Goal: Task Accomplishment & Management: Use online tool/utility

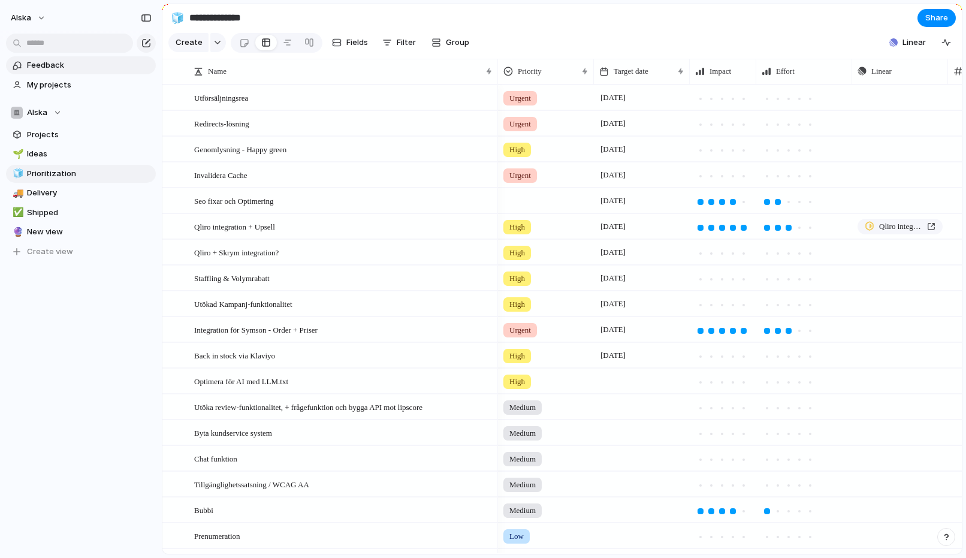
scroll to position [461, 0]
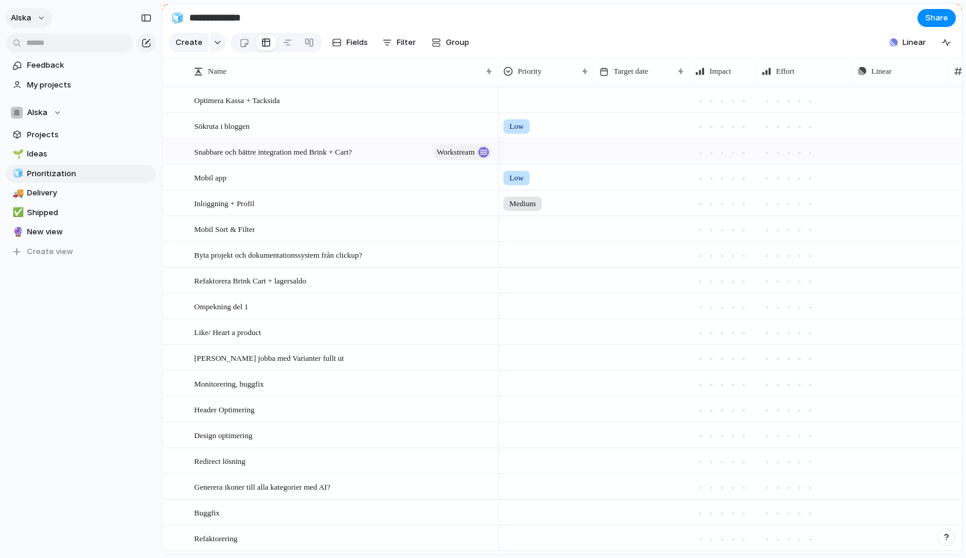
click at [25, 14] on span "alska" at bounding box center [21, 18] width 20 height 12
click at [39, 43] on span "Settings" at bounding box center [44, 45] width 33 height 12
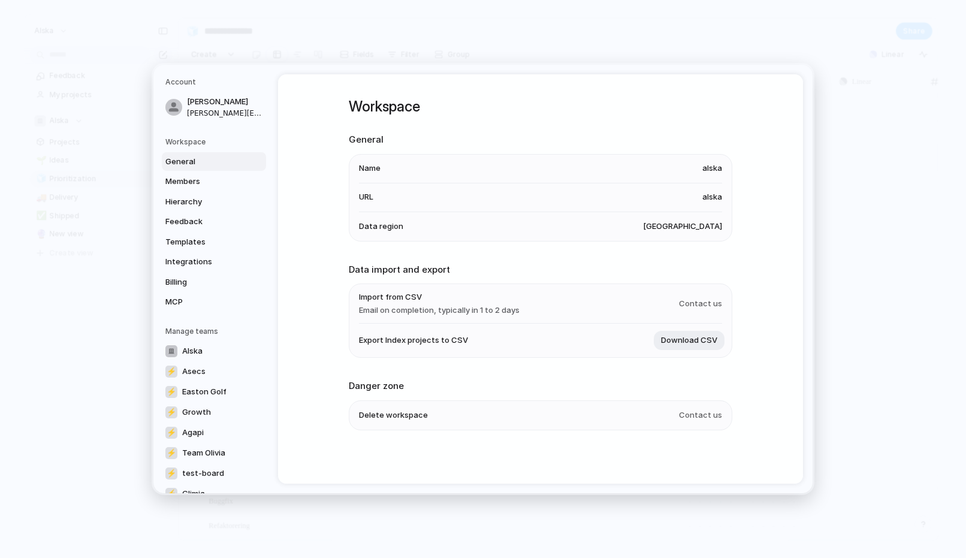
click at [362, 141] on h2 "General" at bounding box center [540, 140] width 383 height 14
click at [718, 168] on span "alska" at bounding box center [712, 168] width 20 height 12
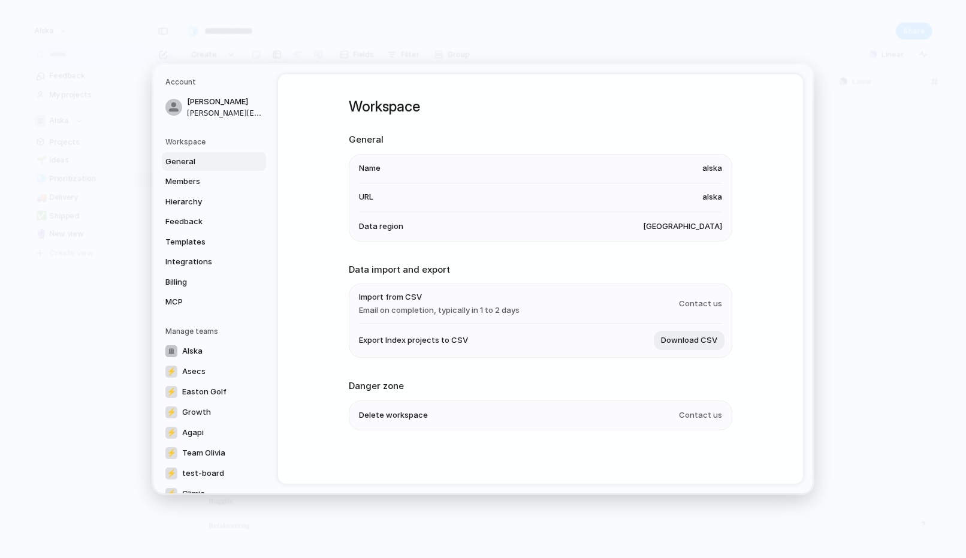
click at [718, 168] on span "alska" at bounding box center [712, 168] width 20 height 12
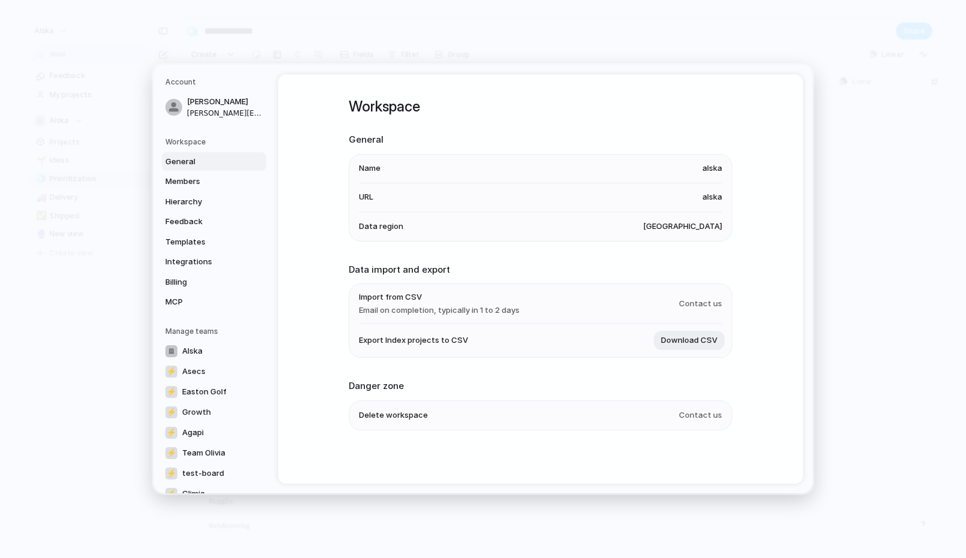
click at [718, 168] on span "alska" at bounding box center [712, 168] width 20 height 12
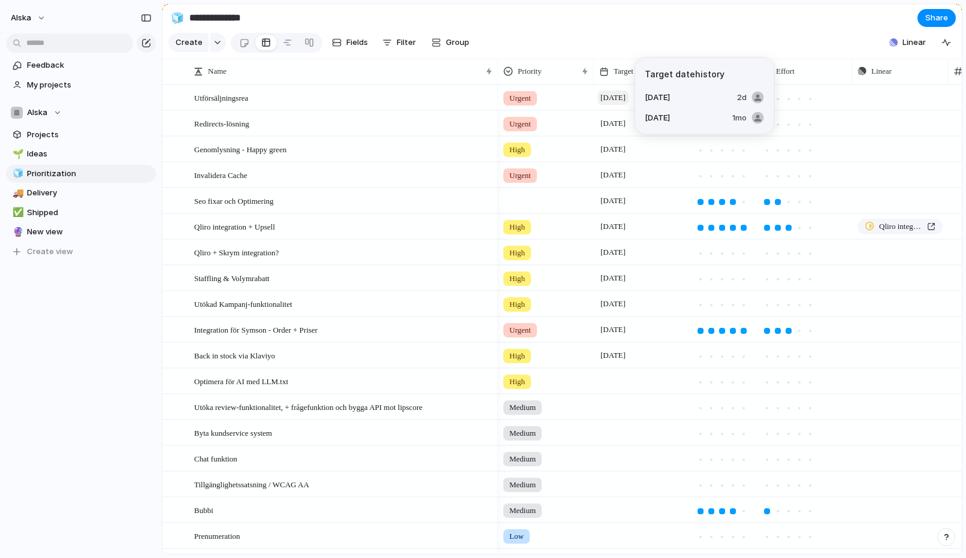
click at [617, 97] on span "[DATE]" at bounding box center [612, 97] width 31 height 14
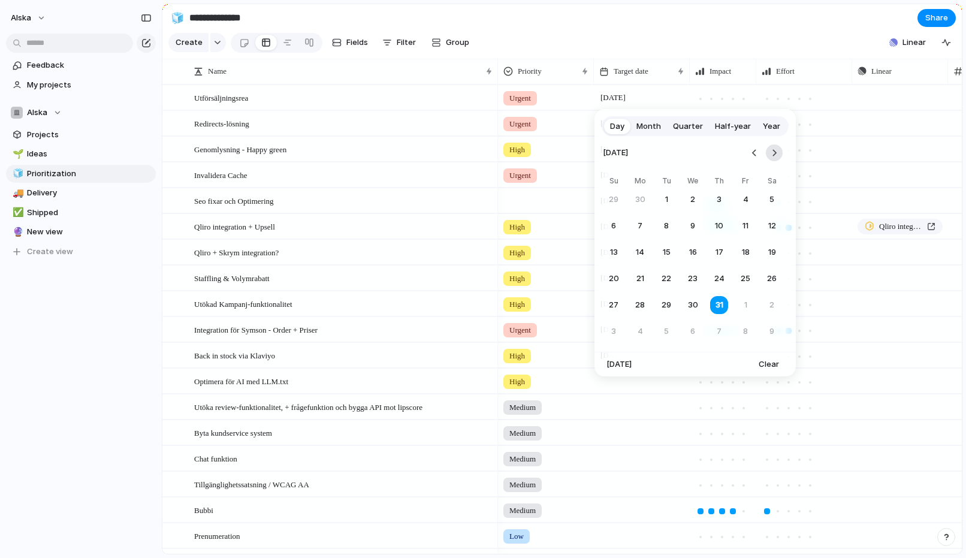
click at [773, 156] on button "Go to the Next Month" at bounding box center [774, 152] width 17 height 17
click at [751, 158] on button "Go to the Previous Month" at bounding box center [754, 152] width 17 height 17
click at [744, 252] on button "15" at bounding box center [746, 252] width 22 height 22
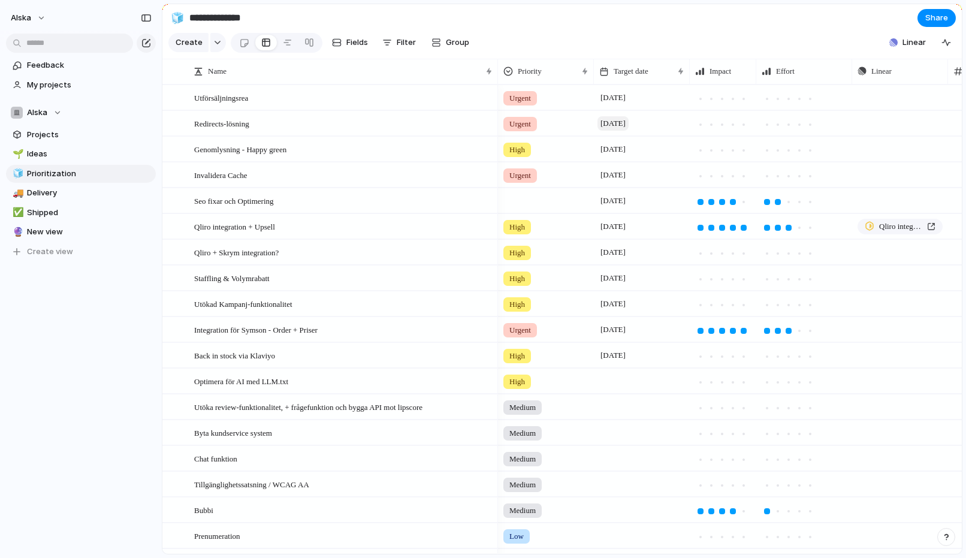
click at [617, 122] on span "[DATE]" at bounding box center [612, 123] width 31 height 14
click at [585, 34] on section "Create Fields Filter Group Zoom Collapse Linear" at bounding box center [561, 45] width 799 height 29
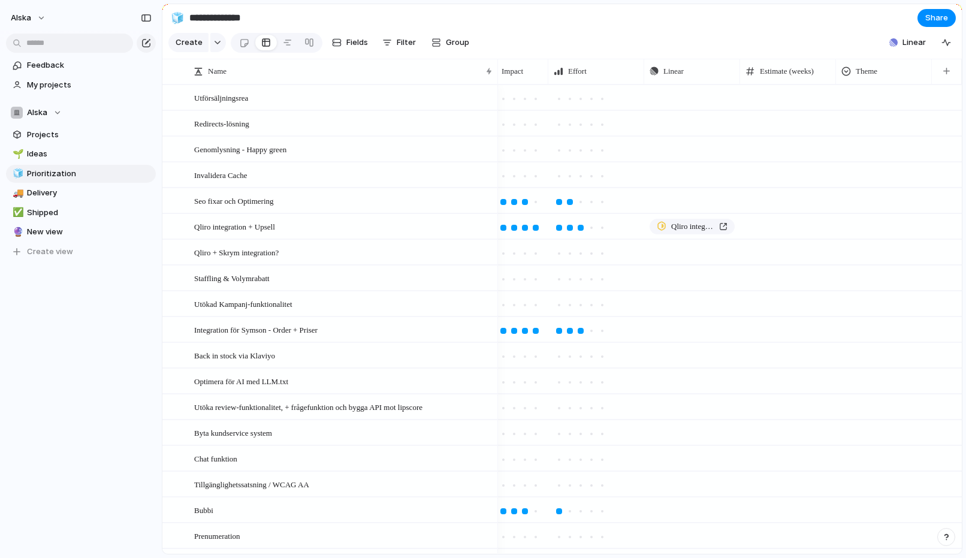
click at [944, 82] on div at bounding box center [946, 71] width 25 height 25
click at [944, 80] on button "button" at bounding box center [946, 72] width 25 height 22
type input "***"
click at [863, 137] on span "Status" at bounding box center [863, 143] width 26 height 12
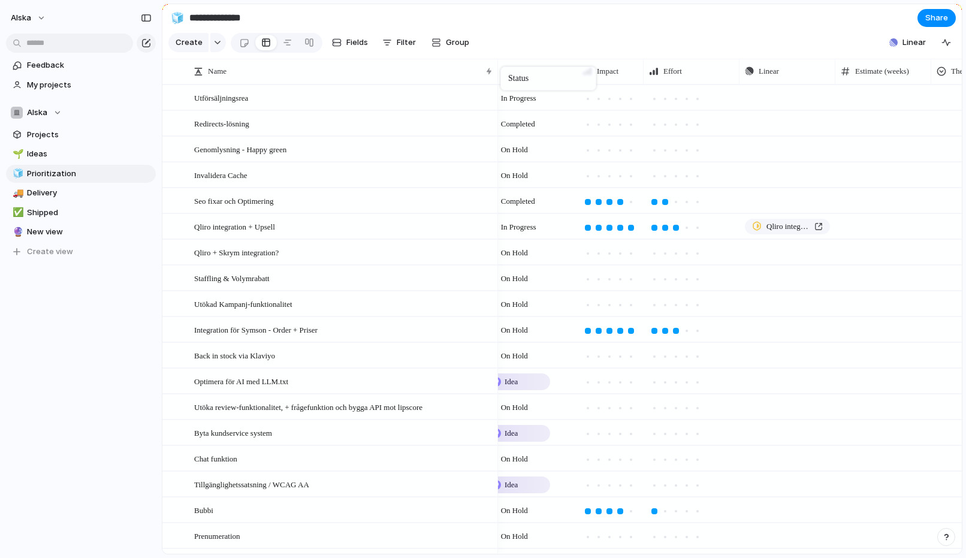
scroll to position [0, 200]
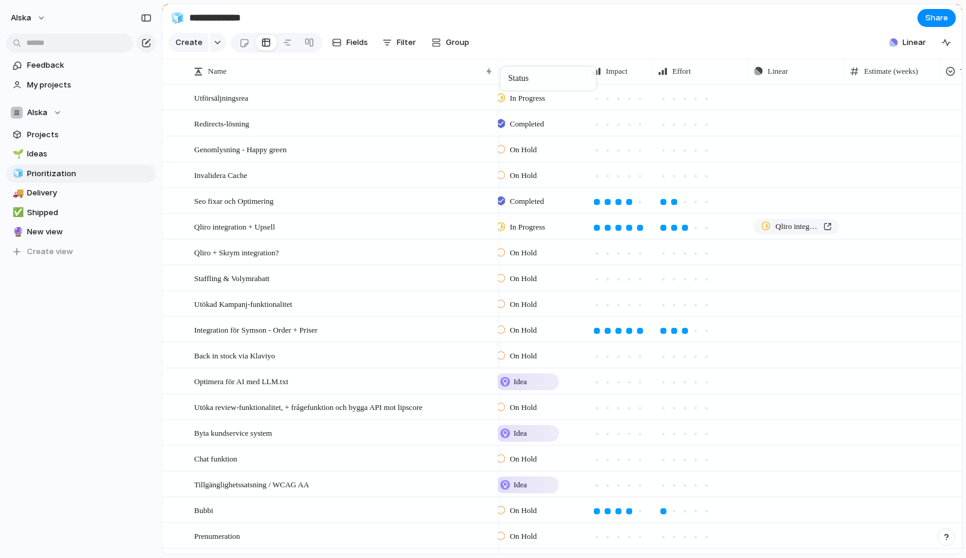
drag, startPoint x: 877, startPoint y: 68, endPoint x: 507, endPoint y: 69, distance: 370.3
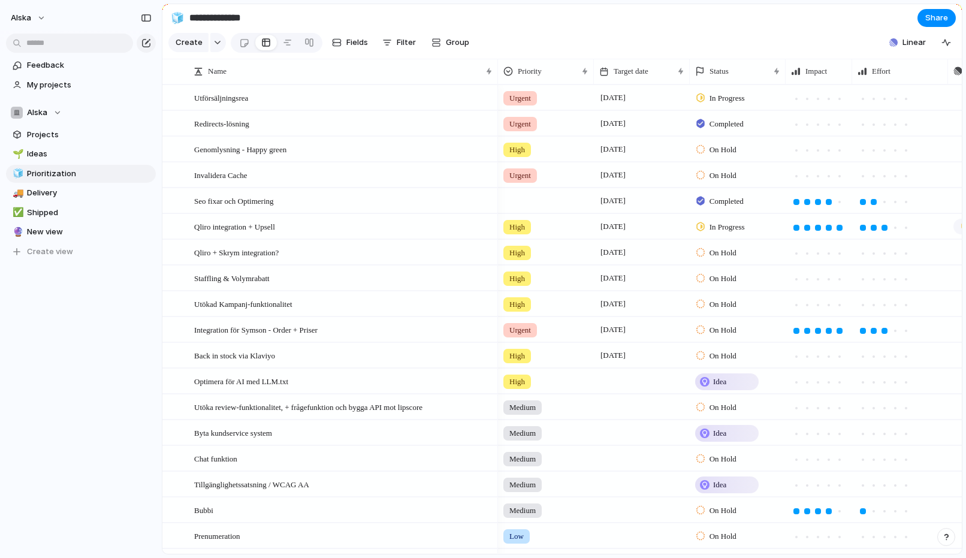
click at [711, 260] on div "On Hold" at bounding box center [737, 250] width 95 height 21
click at [727, 371] on li "In Progress" at bounding box center [742, 364] width 98 height 20
click at [718, 278] on span "On Hold" at bounding box center [722, 279] width 27 height 12
click at [670, 401] on div "On Hold Backlog Planned In Progress Completed Canceled" at bounding box center [483, 279] width 966 height 558
click at [709, 283] on span "On Hold" at bounding box center [722, 279] width 27 height 12
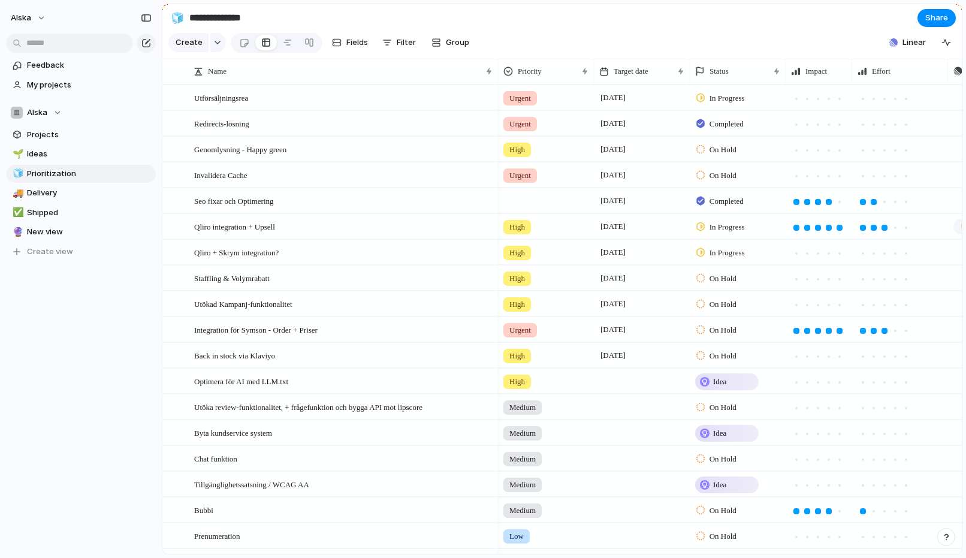
click at [711, 279] on div "On Hold Backlog Planned In Progress Completed Canceled" at bounding box center [483, 279] width 966 height 558
click at [711, 279] on span "On Hold" at bounding box center [722, 279] width 27 height 12
click at [738, 371] on span "Planned" at bounding box center [724, 370] width 31 height 12
click at [720, 304] on span "On Hold" at bounding box center [722, 304] width 27 height 12
click at [739, 410] on span "In Progress" at bounding box center [730, 416] width 42 height 12
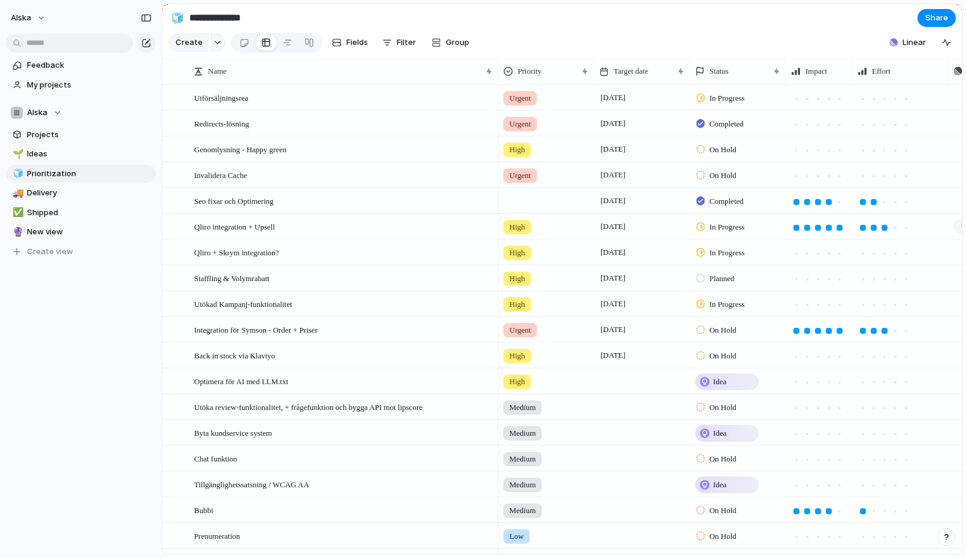
click at [719, 331] on span "On Hold" at bounding box center [722, 330] width 27 height 12
click at [741, 437] on span "In Progress" at bounding box center [730, 442] width 42 height 12
click at [726, 355] on span "On Hold" at bounding box center [722, 356] width 27 height 12
click at [740, 469] on span "In Progress" at bounding box center [730, 467] width 42 height 12
click at [645, 74] on span "Target date" at bounding box center [631, 71] width 35 height 12
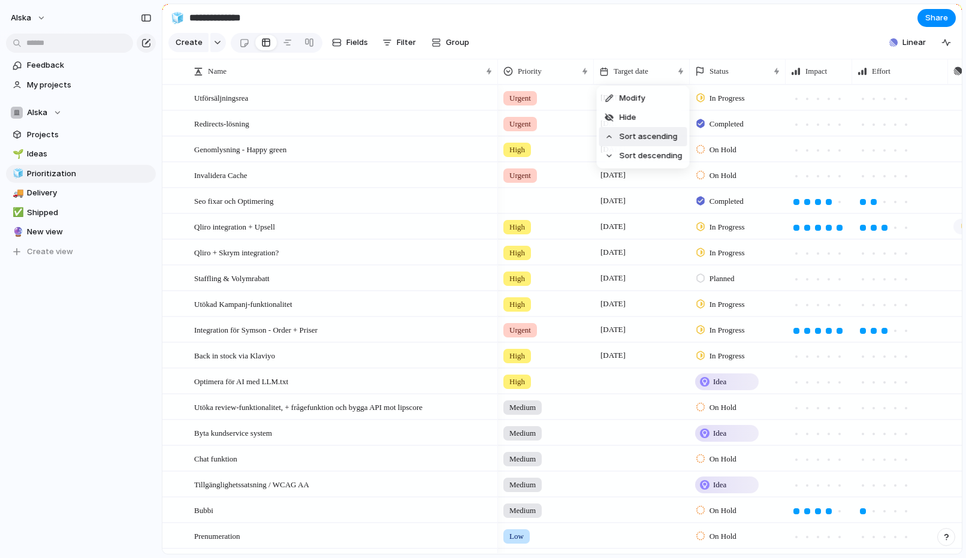
click at [656, 134] on span "Sort ascending" at bounding box center [649, 137] width 58 height 12
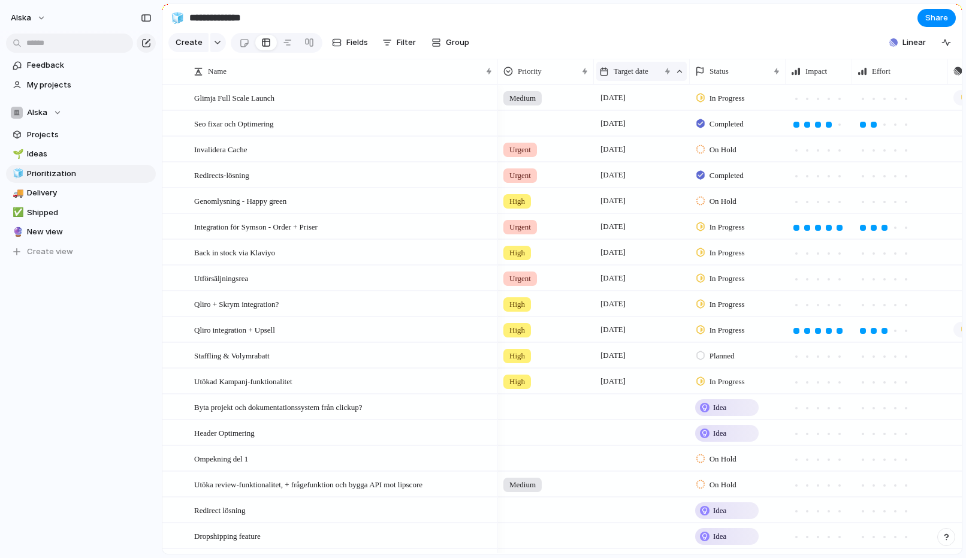
click at [648, 65] on span "Target date" at bounding box center [631, 71] width 35 height 12
click at [729, 93] on span "In Progress" at bounding box center [726, 98] width 35 height 12
click at [735, 224] on span "Completed" at bounding box center [730, 230] width 42 height 12
click at [616, 59] on div "Target date" at bounding box center [641, 71] width 90 height 25
click at [321, 99] on div "Glimja Full Scale Launch" at bounding box center [344, 98] width 300 height 25
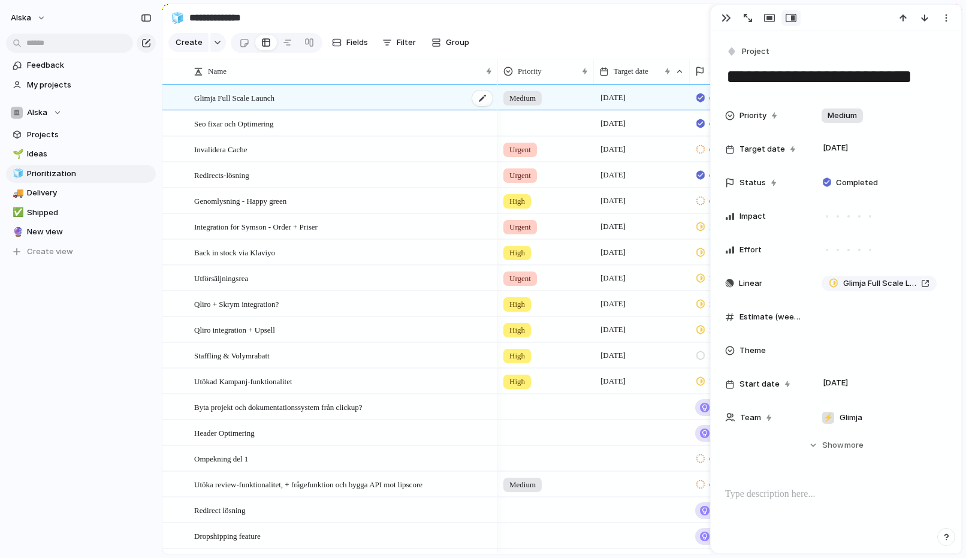
click at [321, 99] on div "Glimja Full Scale Launch" at bounding box center [344, 98] width 300 height 25
click at [321, 98] on div "Glimja Full Scale Launch" at bounding box center [344, 98] width 300 height 25
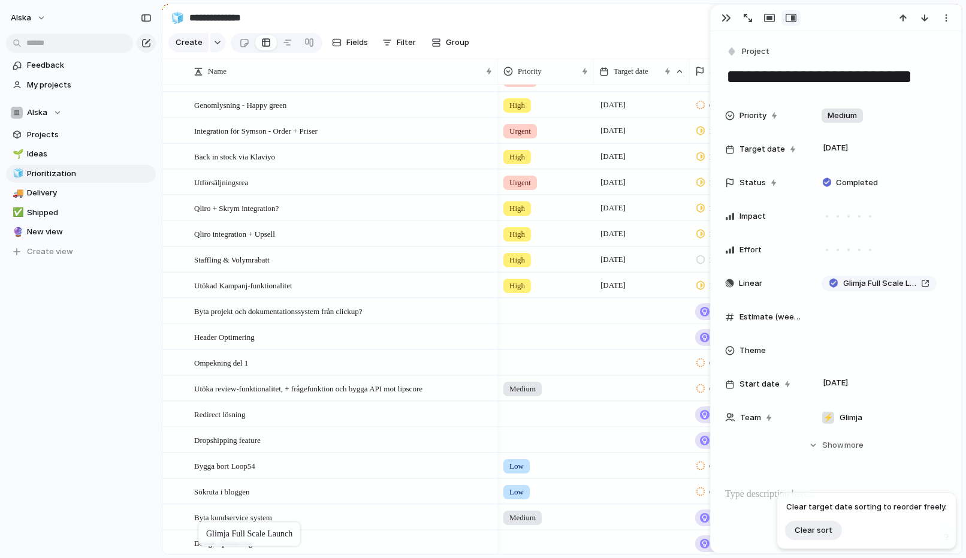
drag, startPoint x: 179, startPoint y: 99, endPoint x: 204, endPoint y: 524, distance: 426.2
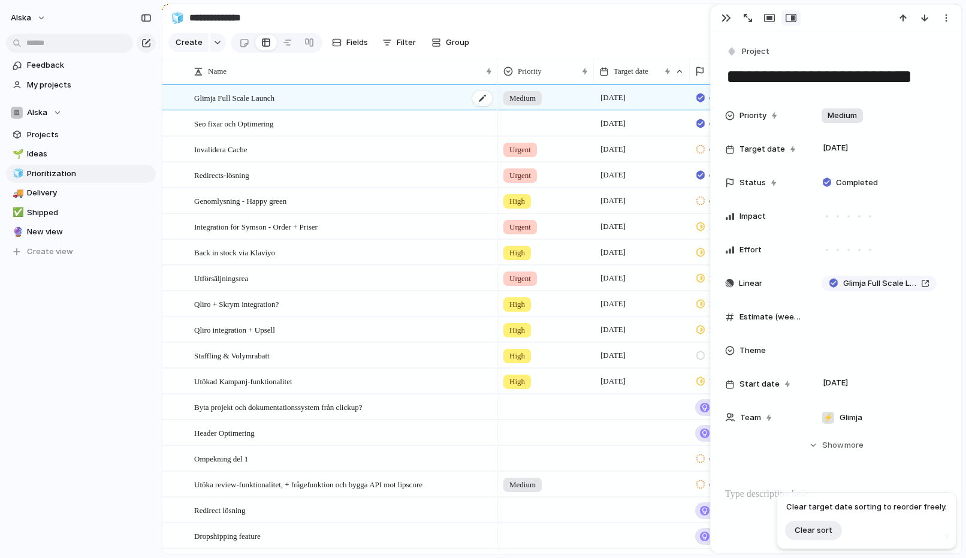
click at [444, 109] on div "Glimja Full Scale Launch" at bounding box center [344, 98] width 300 height 25
click at [181, 94] on div at bounding box center [174, 102] width 22 height 32
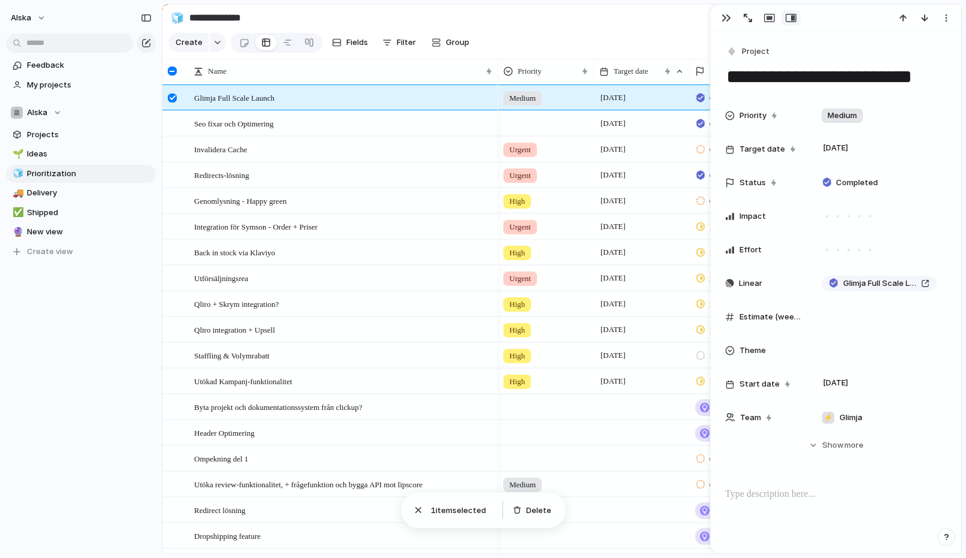
click at [173, 98] on div at bounding box center [172, 97] width 9 height 9
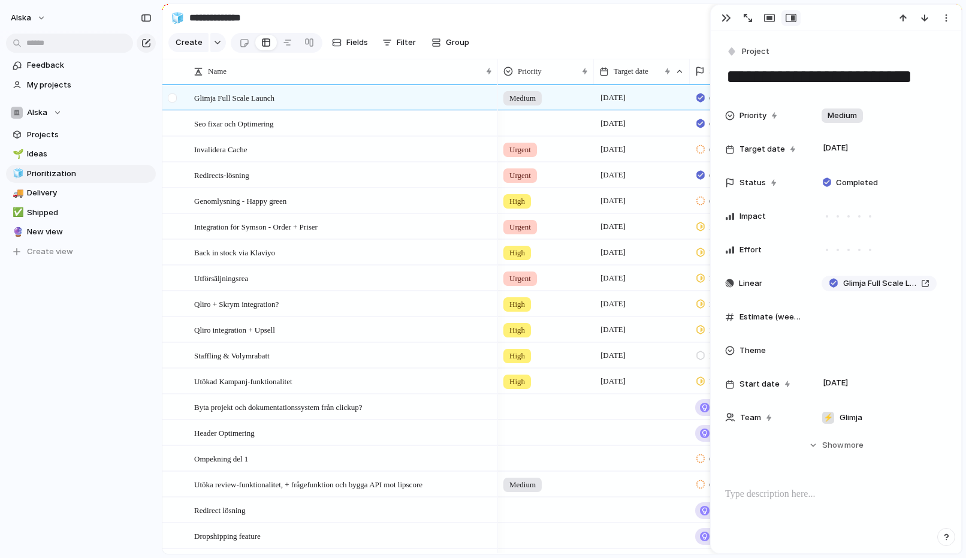
click at [173, 98] on div at bounding box center [172, 97] width 9 height 9
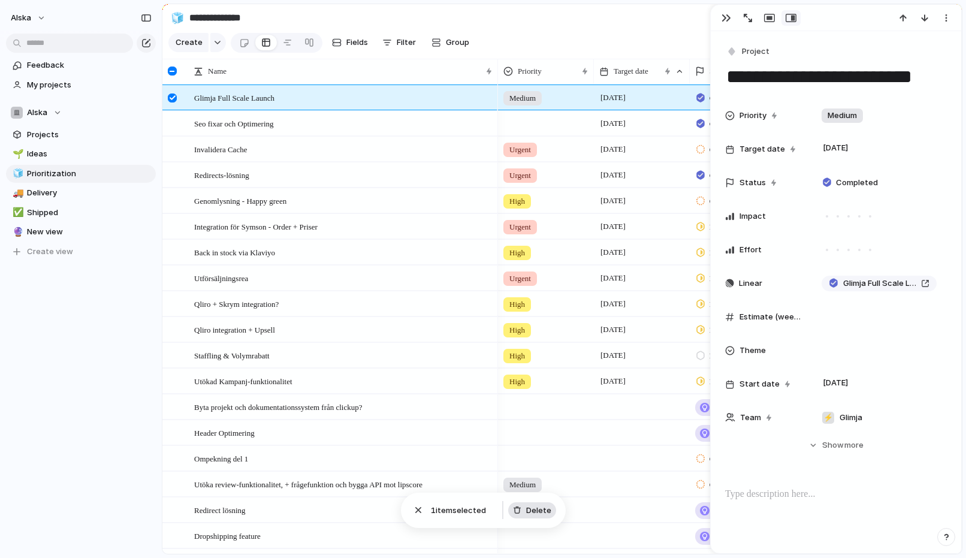
click at [533, 510] on span "Delete" at bounding box center [538, 510] width 25 height 12
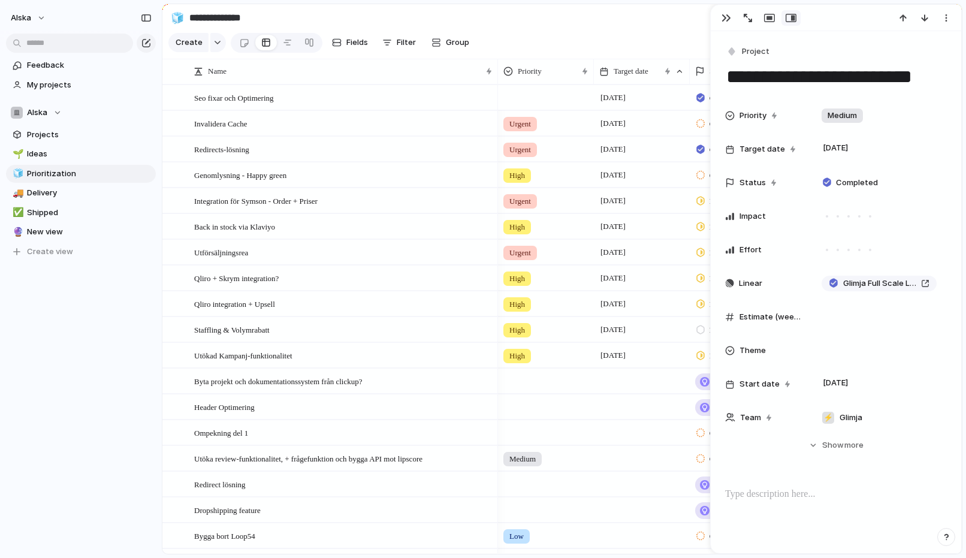
click at [531, 35] on section "Create Fields Filter Group Zoom Collapse Linear" at bounding box center [561, 45] width 799 height 29
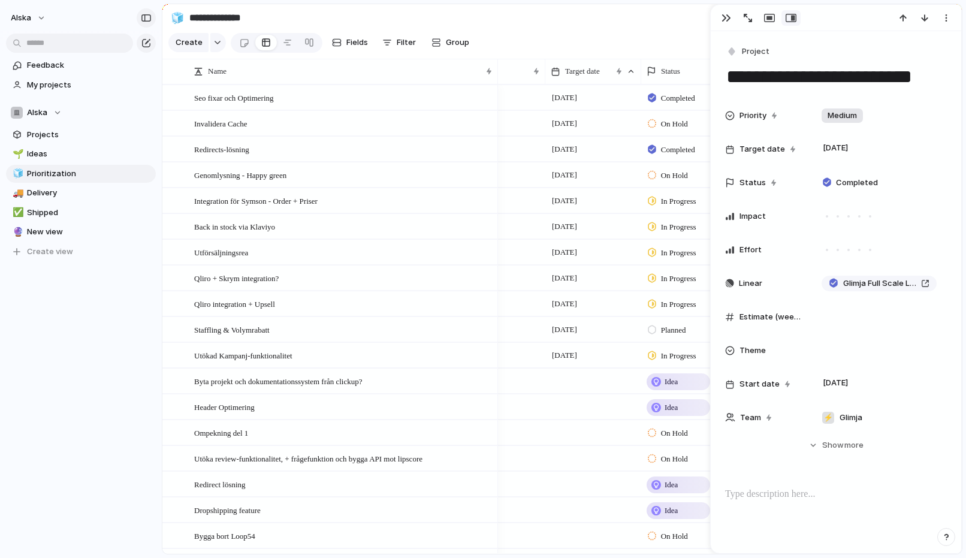
click at [145, 22] on button "button" at bounding box center [146, 17] width 19 height 19
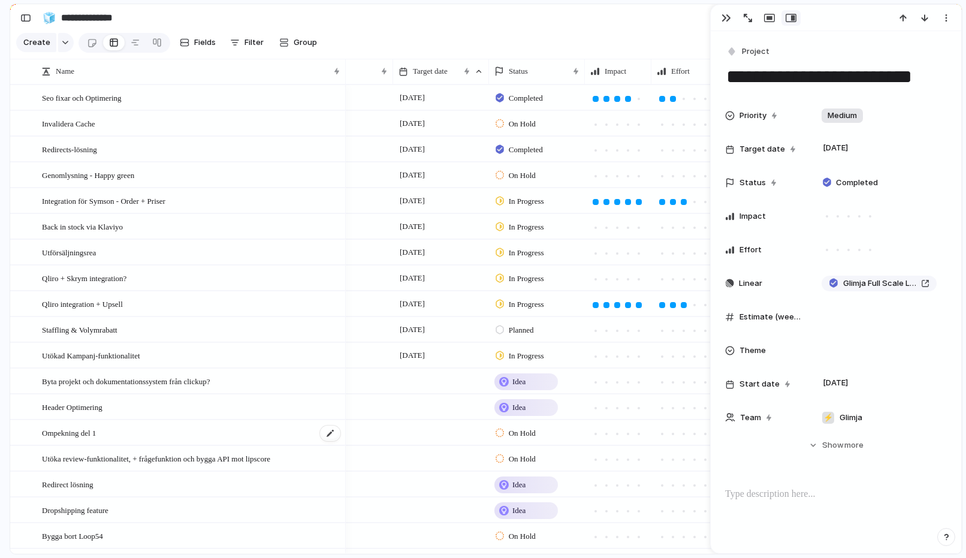
scroll to position [614, 0]
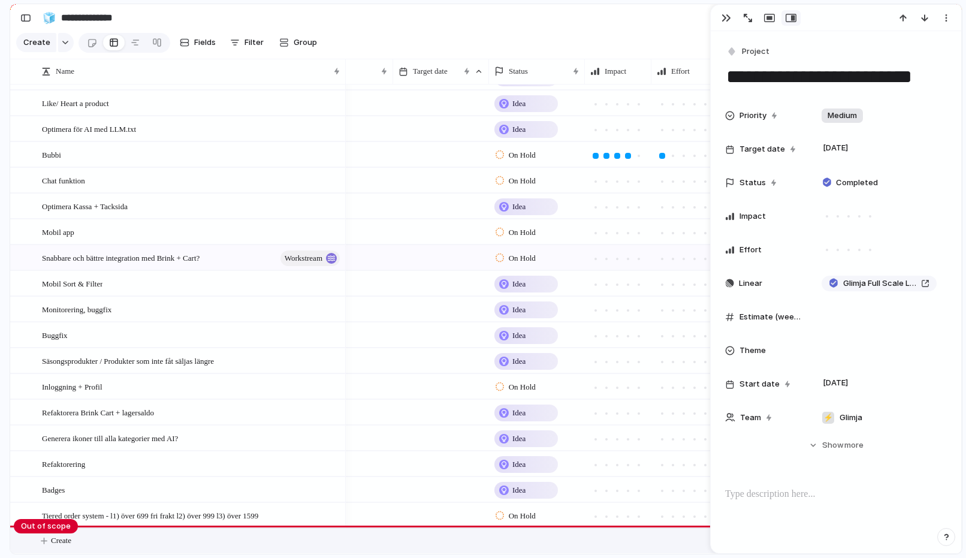
click at [69, 544] on span "Create" at bounding box center [61, 540] width 20 height 12
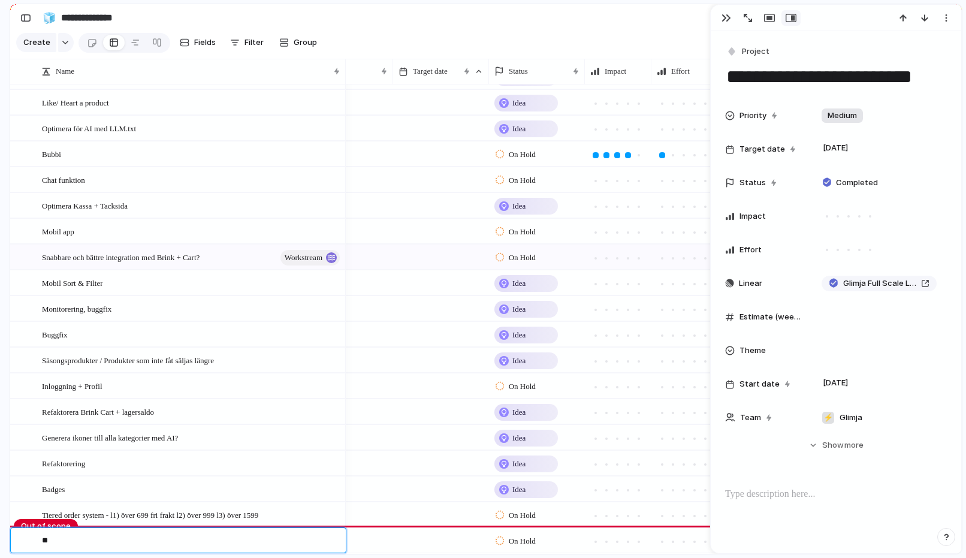
type textarea "*"
type textarea "******"
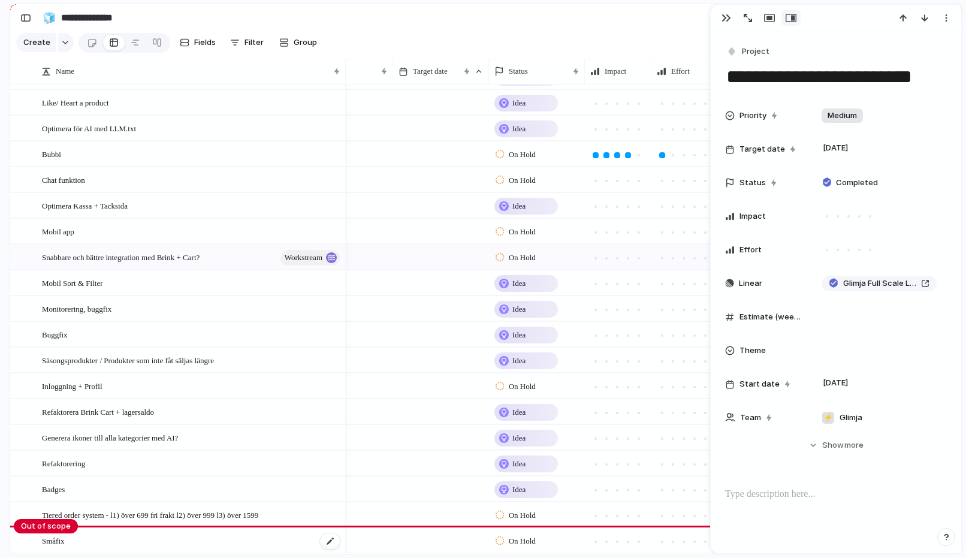
click at [65, 548] on div "Småfix" at bounding box center [192, 540] width 300 height 25
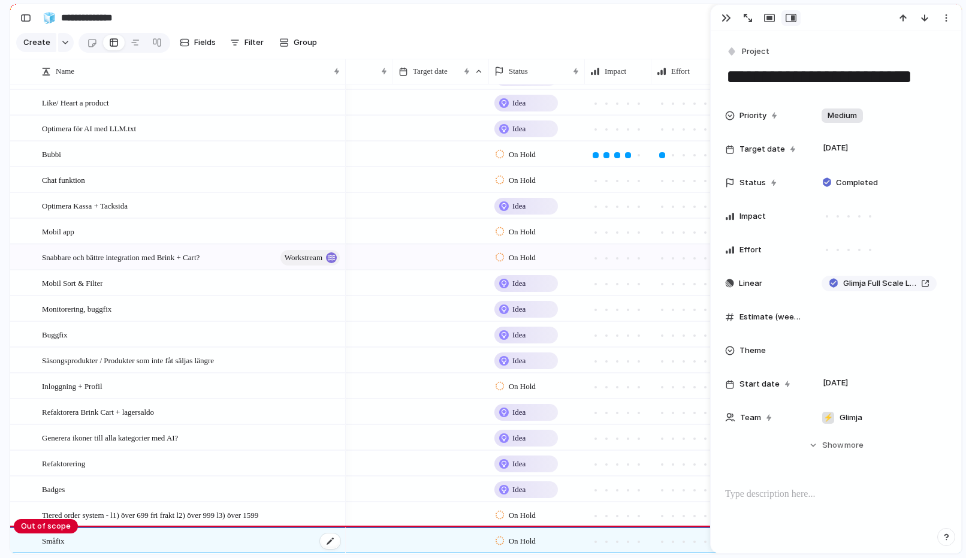
type textarea "******"
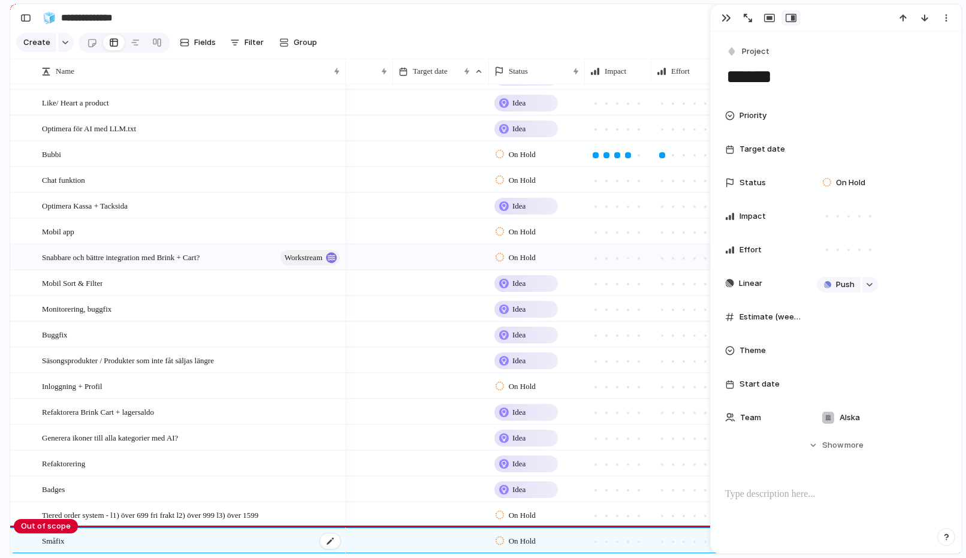
click at [62, 543] on span "Småfix" at bounding box center [53, 540] width 23 height 14
click at [34, 541] on div at bounding box center [27, 540] width 32 height 25
click at [52, 539] on span "Småfix" at bounding box center [53, 540] width 23 height 14
click at [334, 540] on textarea "******" at bounding box center [189, 541] width 295 height 15
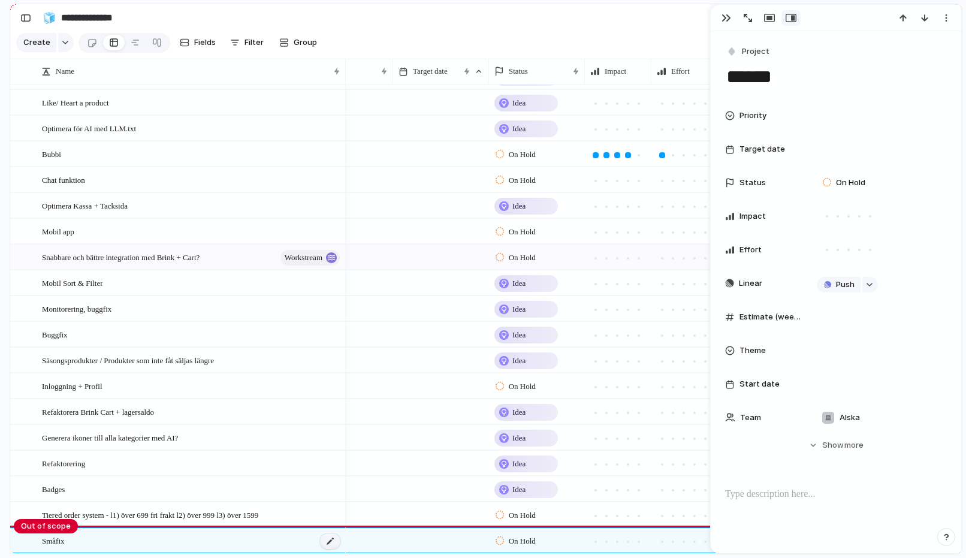
click at [327, 542] on div at bounding box center [330, 541] width 20 height 16
click at [751, 495] on p at bounding box center [836, 494] width 222 height 14
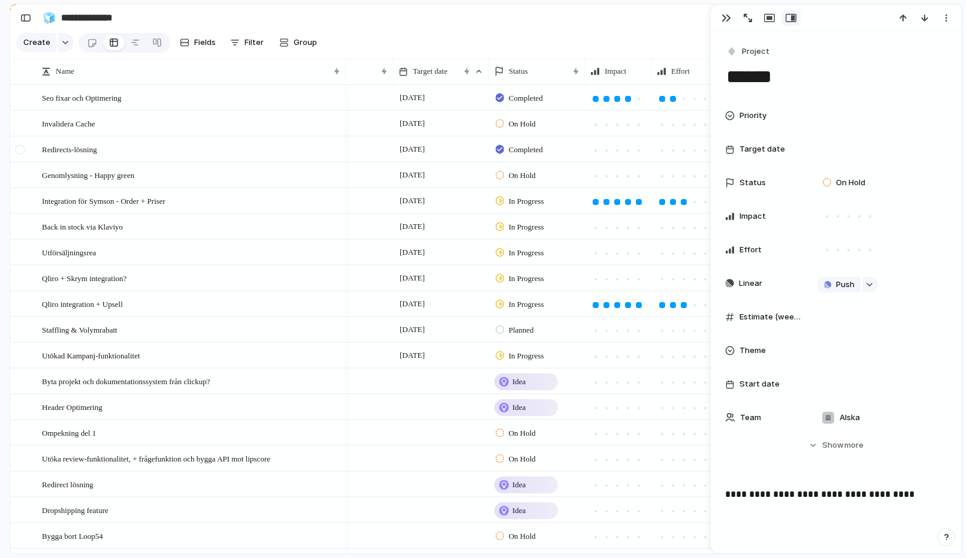
click at [26, 156] on div at bounding box center [22, 153] width 22 height 32
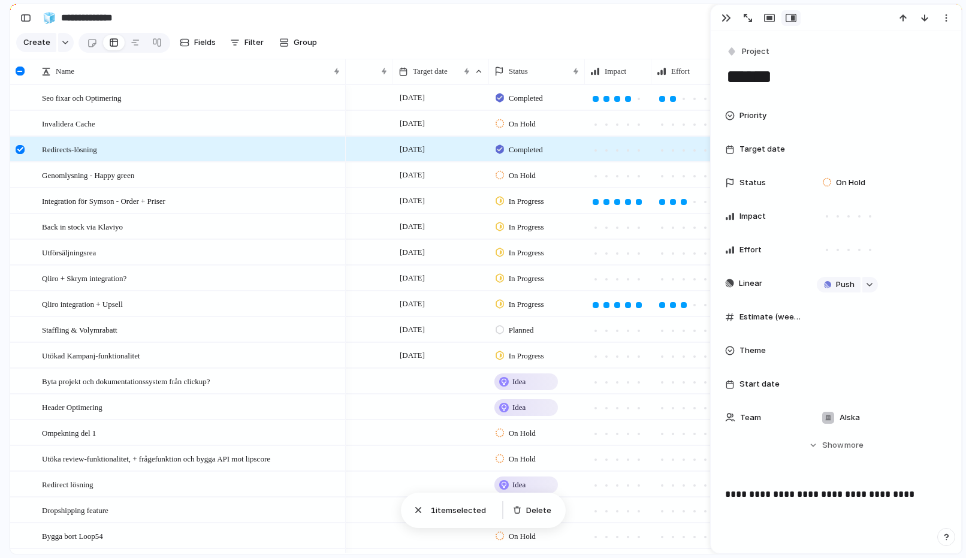
click at [22, 146] on div at bounding box center [20, 149] width 9 height 9
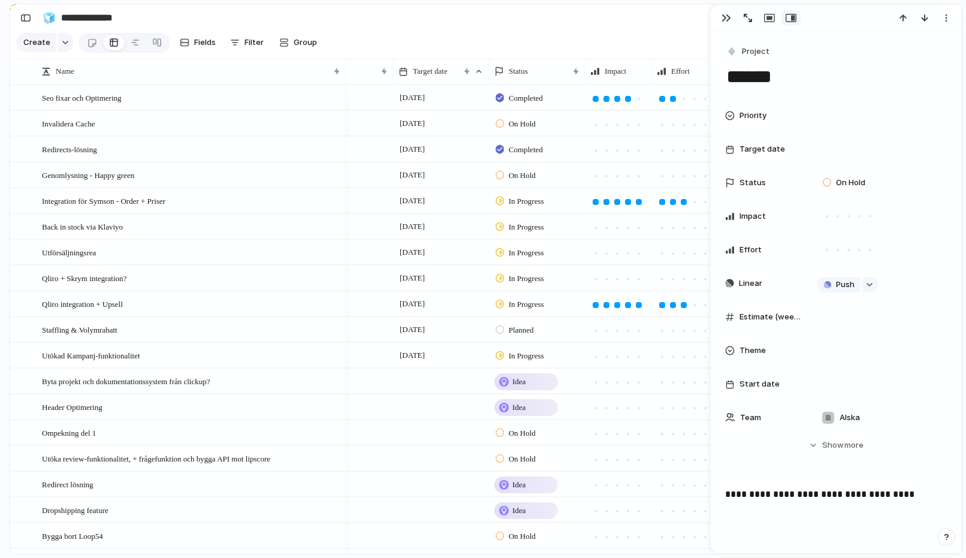
click at [479, 36] on section "Create Fields Filter Group Zoom Collapse Linear" at bounding box center [485, 45] width 951 height 29
click at [237, 357] on div "Utökad Kampanj-funktionalitet" at bounding box center [192, 355] width 300 height 25
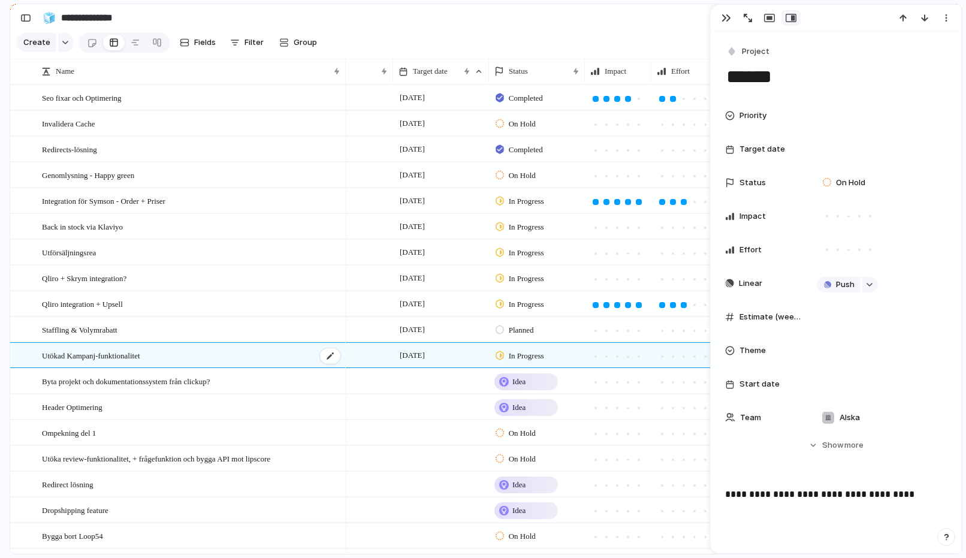
type textarea "**********"
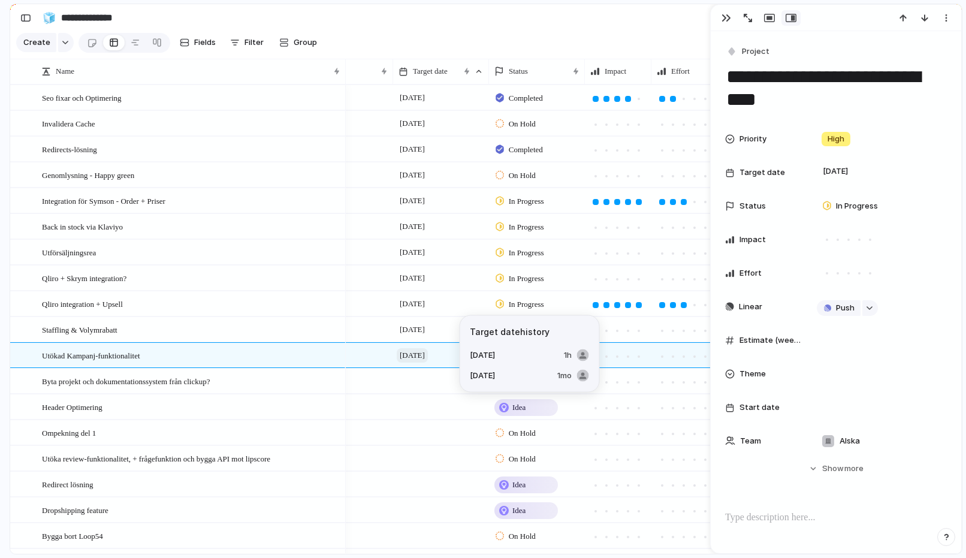
click at [421, 355] on span "[DATE]" at bounding box center [412, 355] width 31 height 14
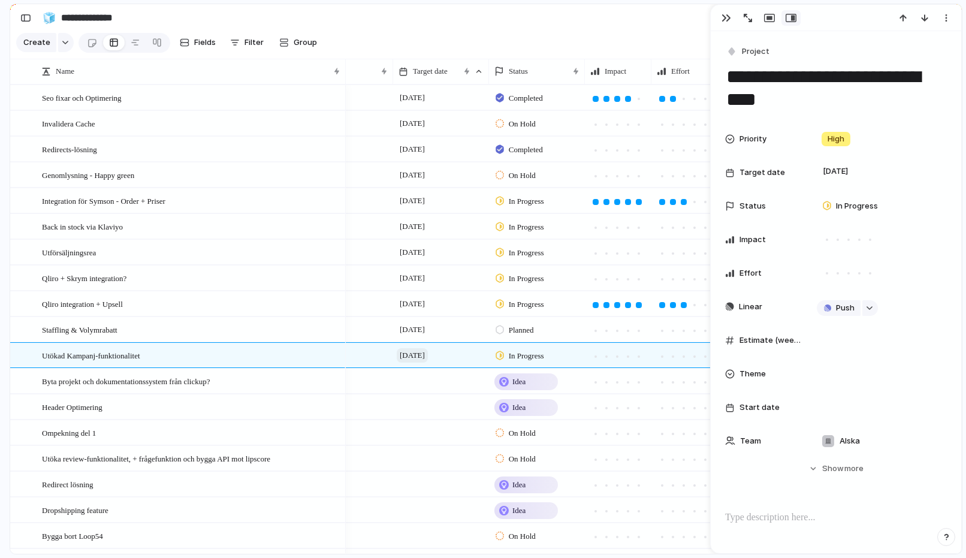
click at [419, 354] on span "[DATE]" at bounding box center [412, 355] width 31 height 14
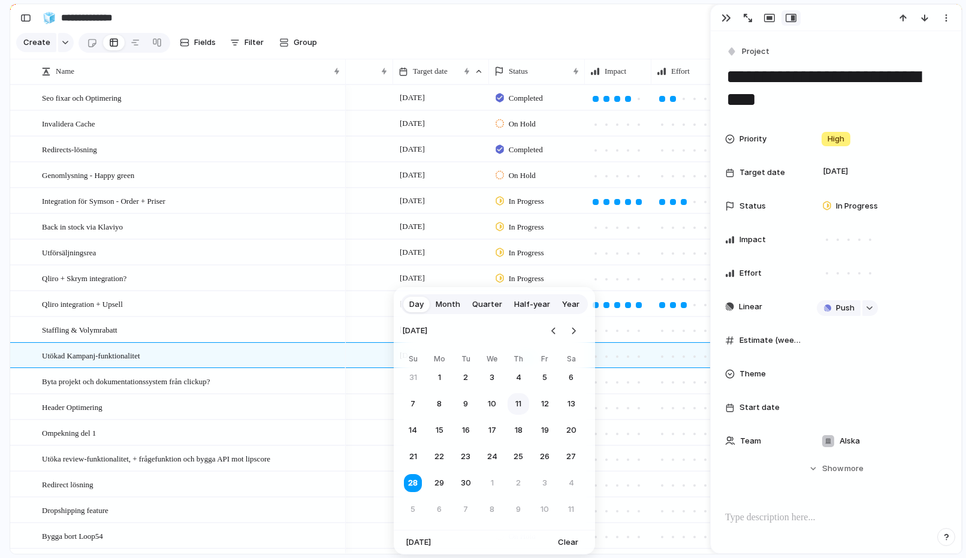
click at [525, 404] on button "11" at bounding box center [518, 404] width 22 height 22
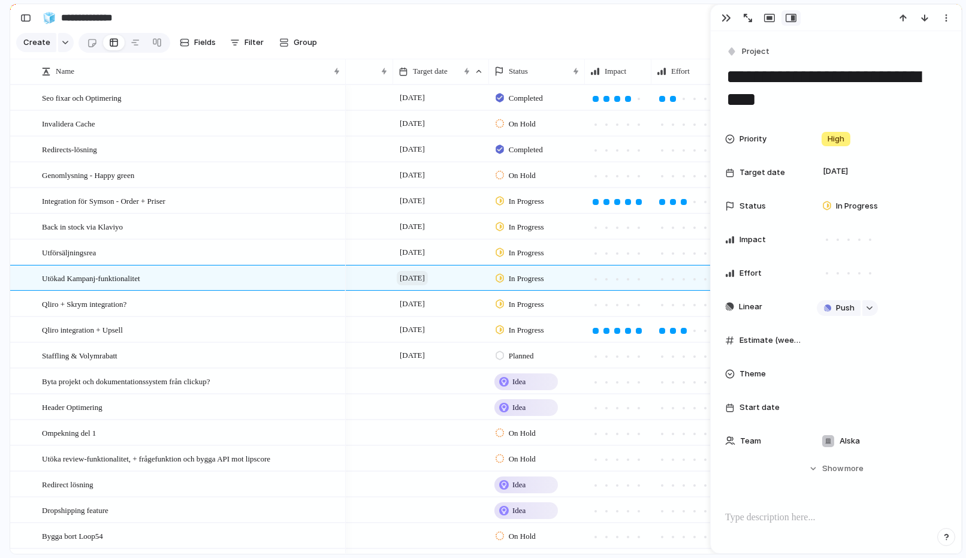
click at [415, 282] on span "[DATE]" at bounding box center [412, 278] width 31 height 14
click at [428, 358] on span "[DATE]" at bounding box center [412, 355] width 31 height 14
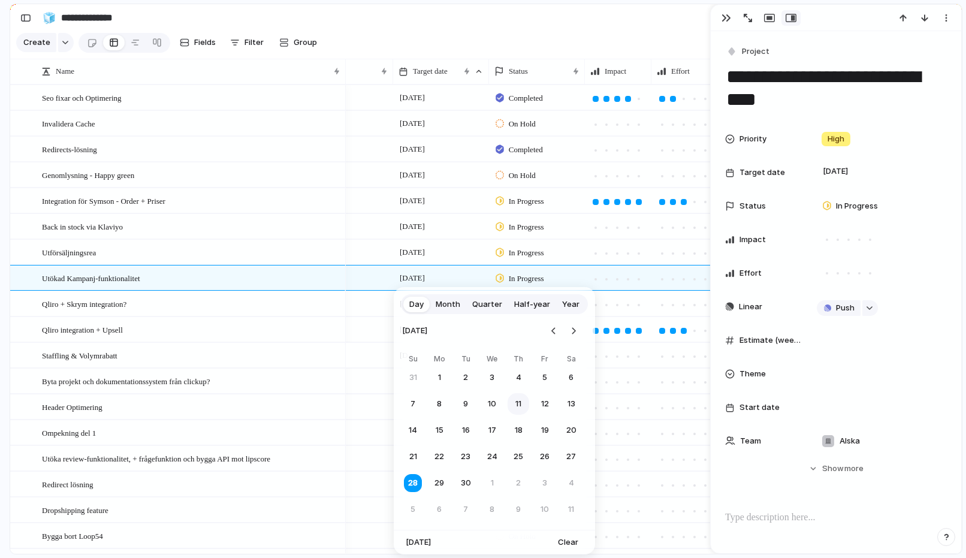
click at [519, 400] on button "11" at bounding box center [518, 404] width 22 height 22
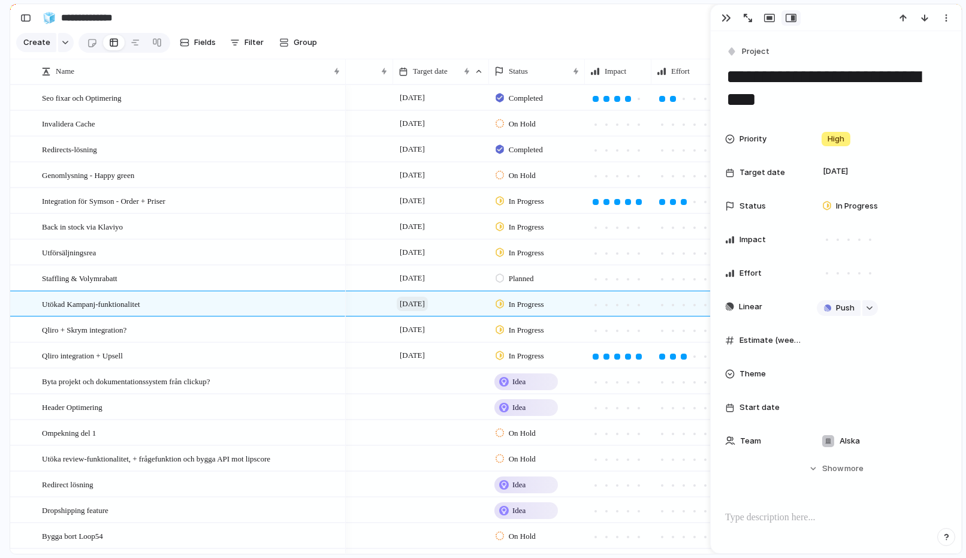
click at [424, 305] on span "[DATE]" at bounding box center [412, 304] width 31 height 14
click at [753, 516] on p at bounding box center [836, 517] width 222 height 14
click at [118, 304] on span "Utökad Kampanj-funktionalitet" at bounding box center [91, 304] width 98 height 14
click at [817, 547] on p "**********" at bounding box center [836, 531] width 222 height 43
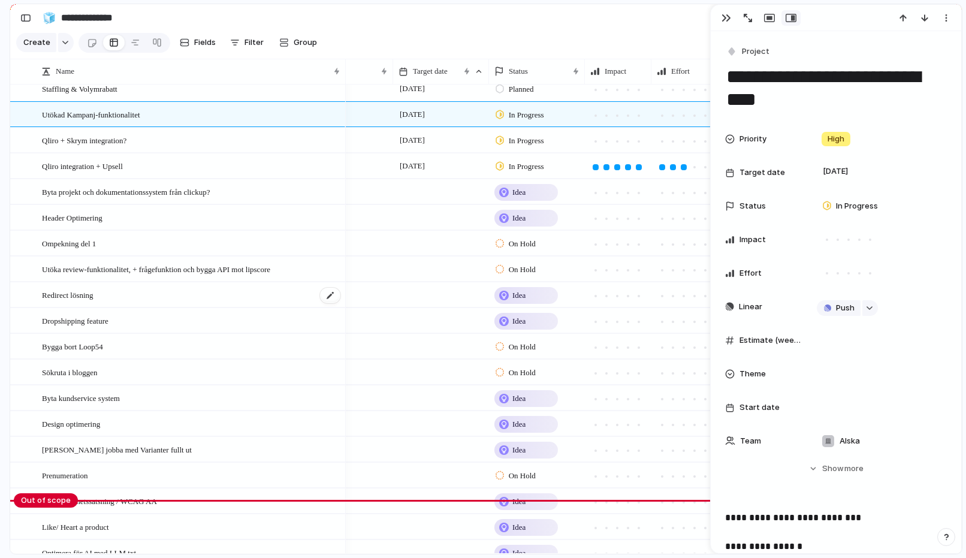
scroll to position [639, 0]
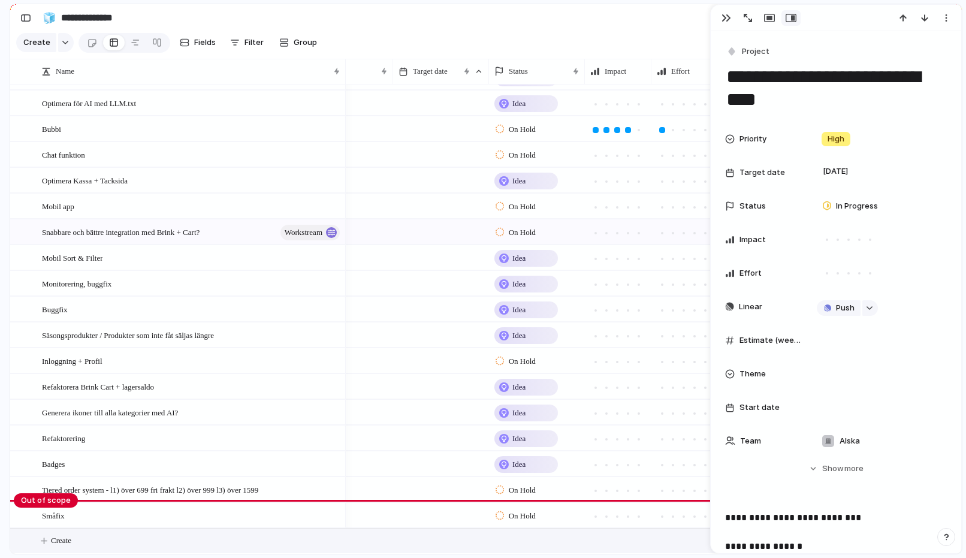
click at [71, 536] on span "Create" at bounding box center [61, 540] width 20 height 12
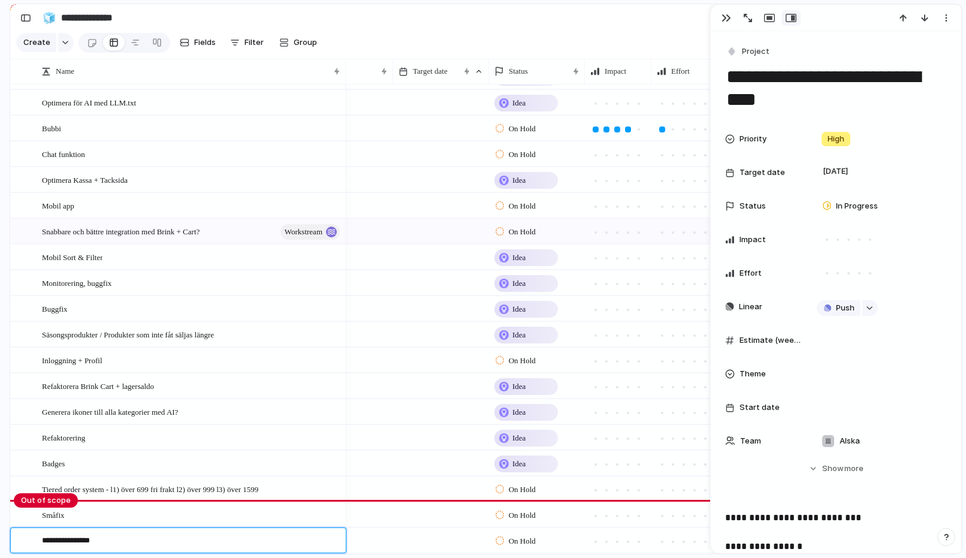
type textarea "**********"
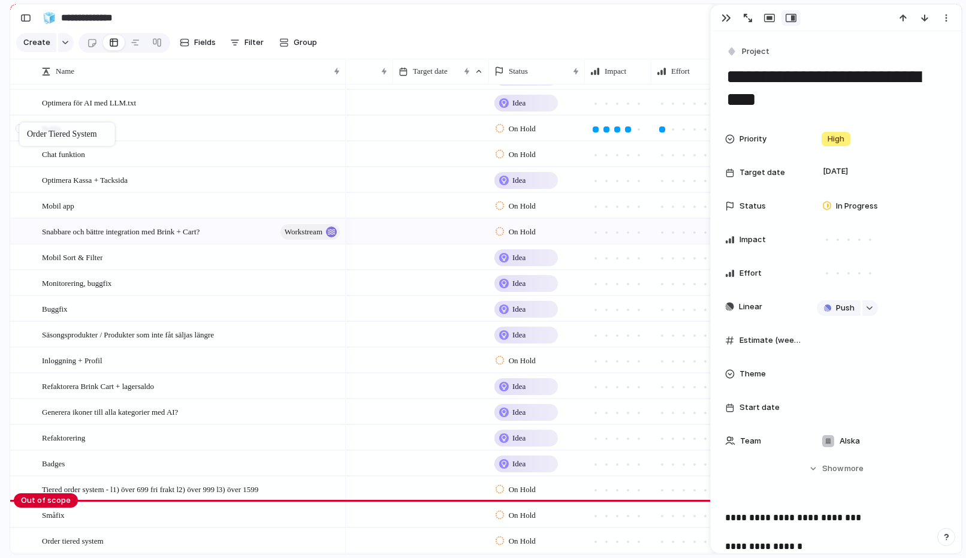
drag, startPoint x: 22, startPoint y: 546, endPoint x: 25, endPoint y: 123, distance: 422.4
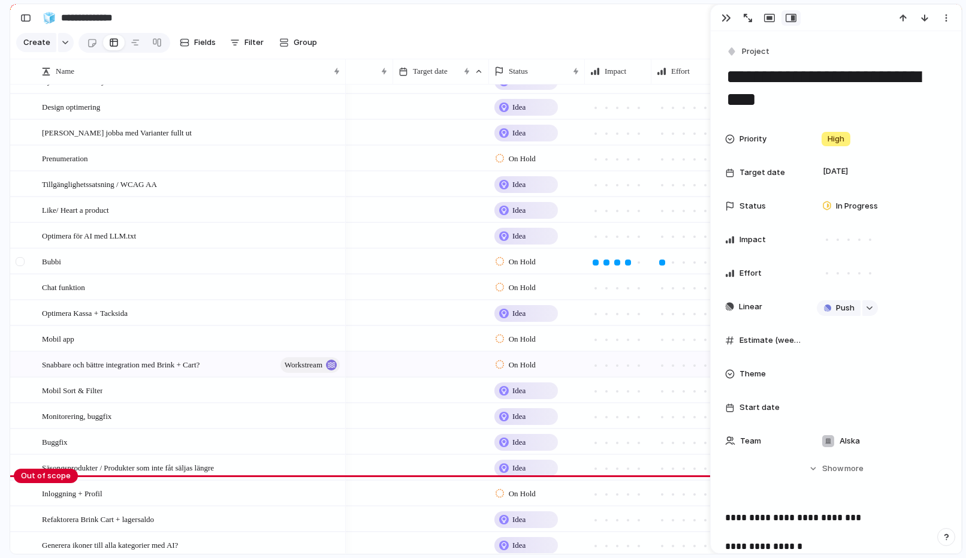
scroll to position [665, 0]
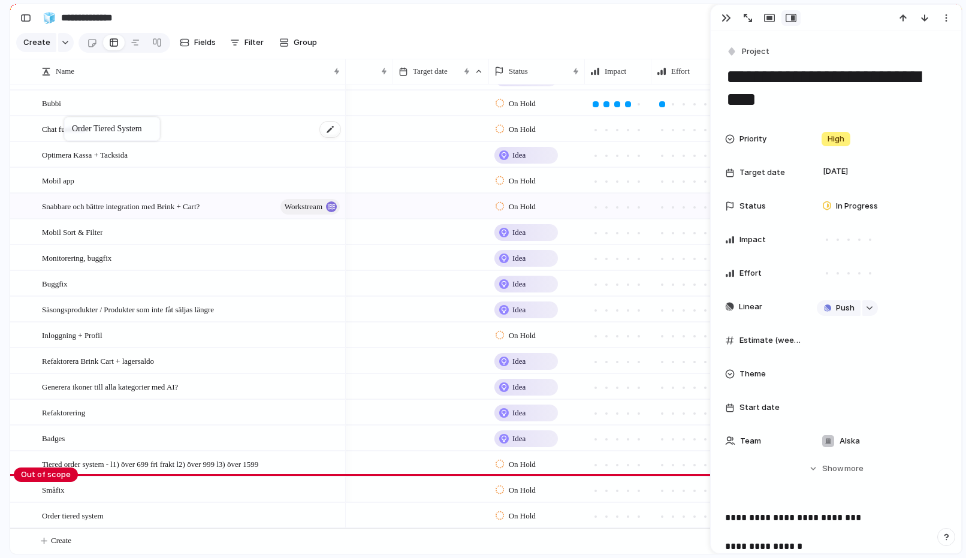
drag, startPoint x: 35, startPoint y: 514, endPoint x: 69, endPoint y: 120, distance: 395.8
click at [76, 514] on span "Order tiered system" at bounding box center [73, 515] width 62 height 14
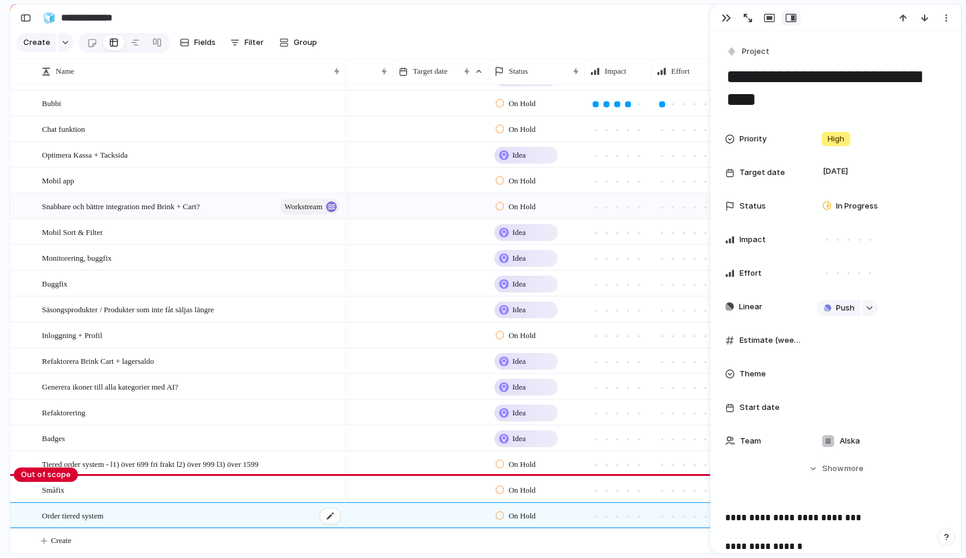
type textarea "**********"
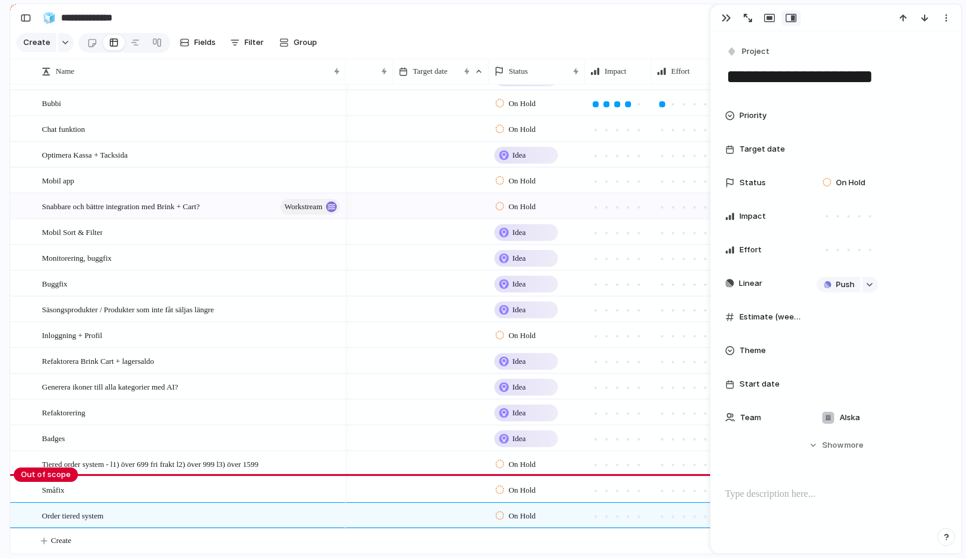
click at [533, 519] on span "On Hold" at bounding box center [522, 516] width 27 height 12
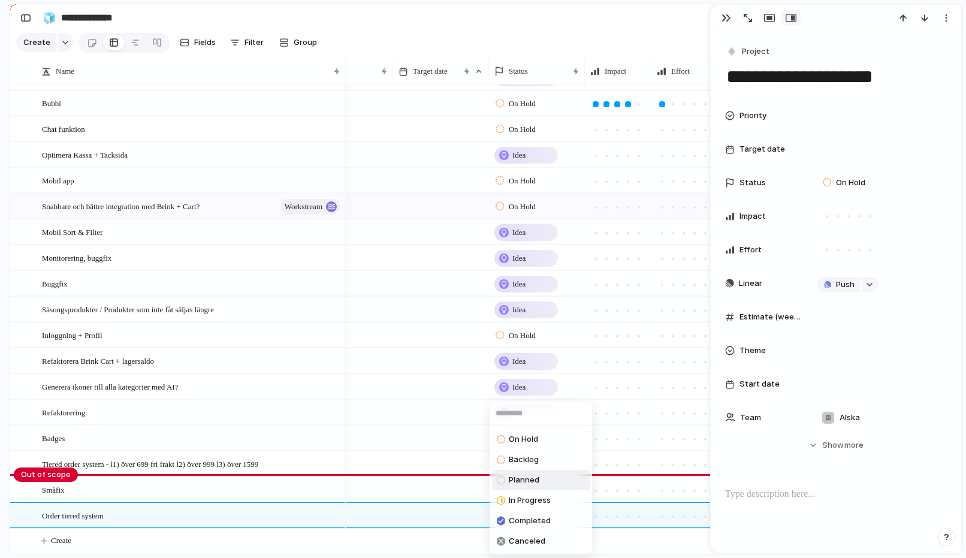
click at [540, 478] on li "Planned" at bounding box center [541, 480] width 98 height 20
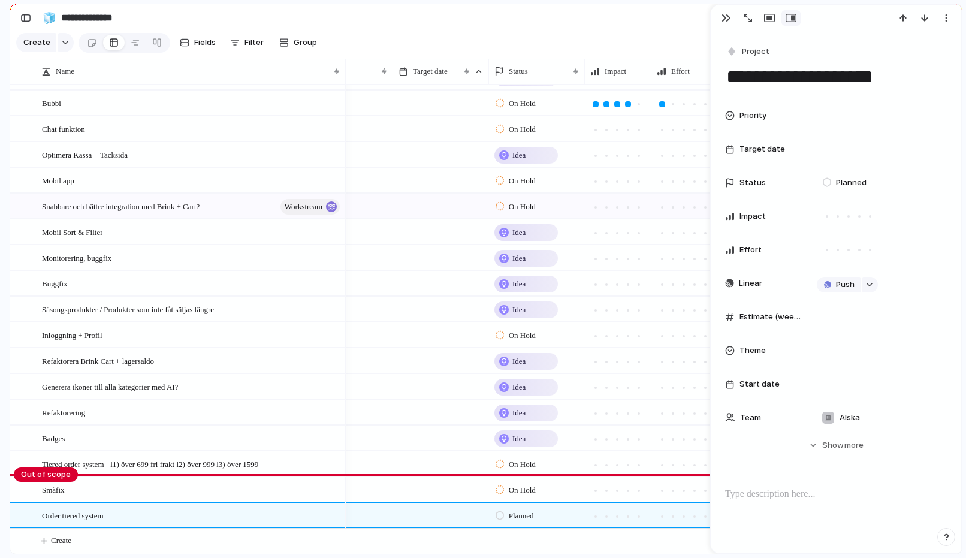
scroll to position [0, 130]
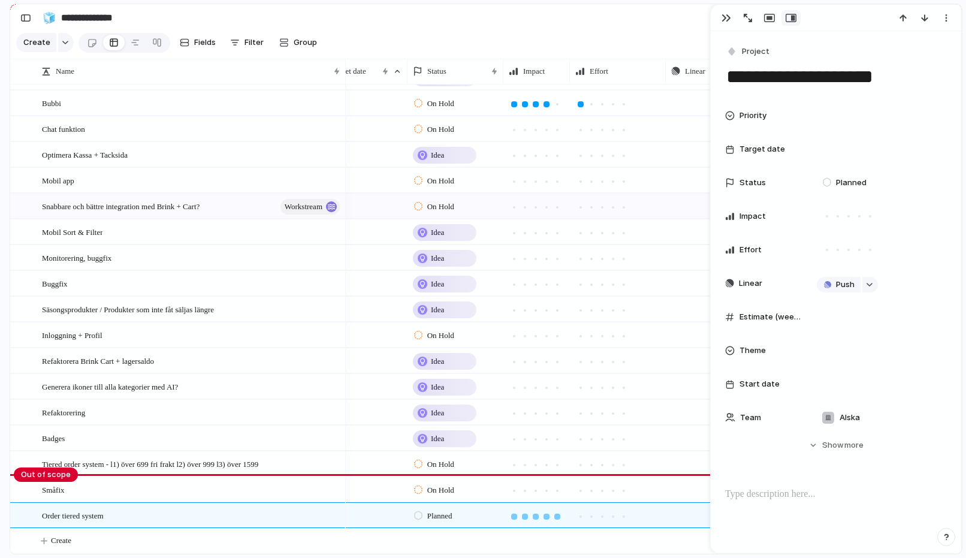
click at [553, 515] on div at bounding box center [557, 516] width 11 height 11
click at [595, 513] on div at bounding box center [591, 516] width 11 height 11
click at [551, 515] on div at bounding box center [546, 516] width 11 height 11
